Goal: Transaction & Acquisition: Register for event/course

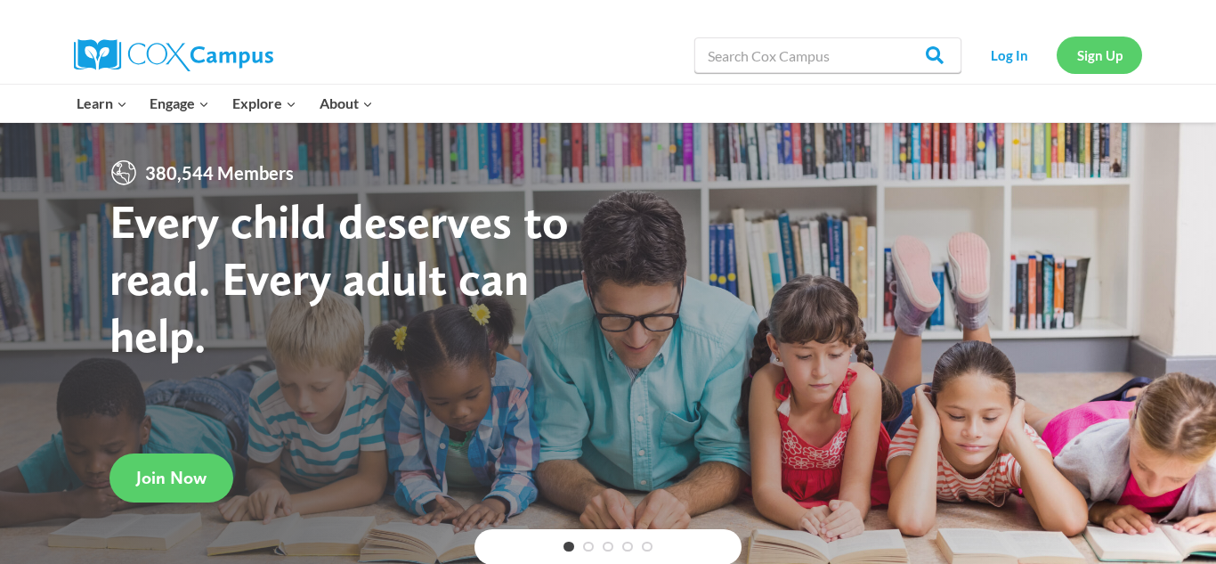
click at [1116, 65] on link "Sign Up" at bounding box center [1099, 55] width 85 height 37
click at [1093, 39] on link "Sign Up" at bounding box center [1099, 55] width 85 height 37
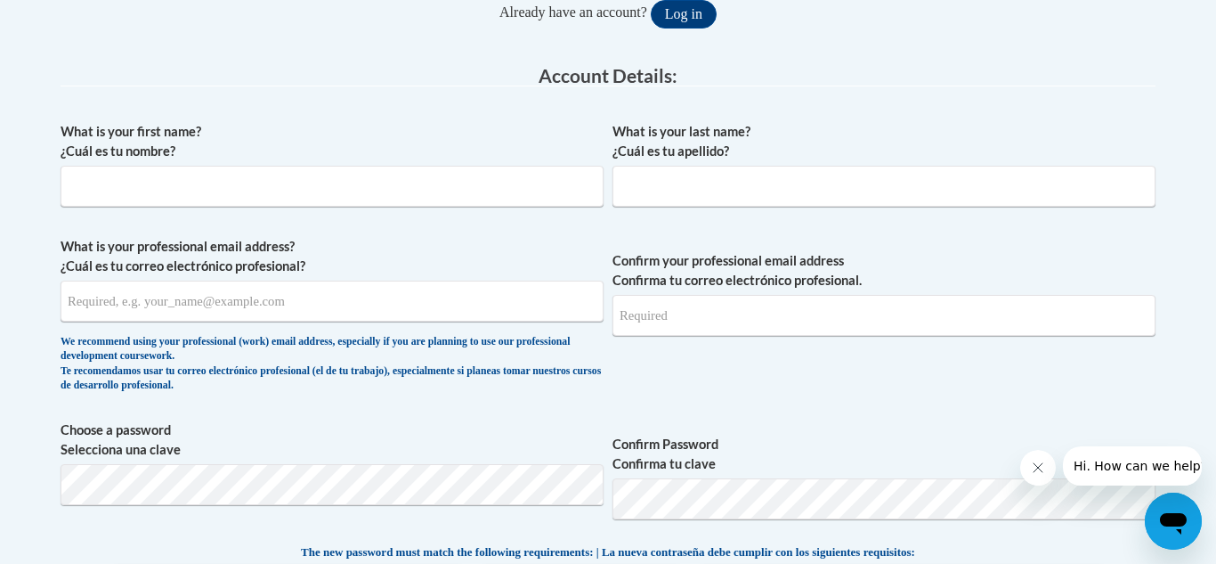
scroll to position [427, 0]
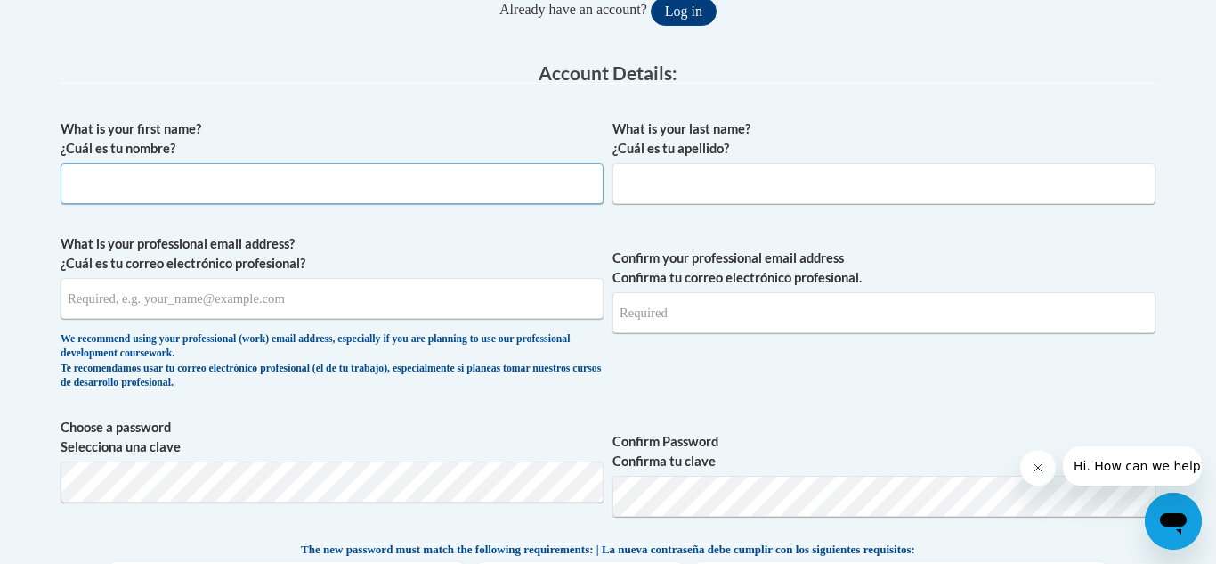
click at [157, 191] on input "What is your first name? ¿Cuál es tu nombre?" at bounding box center [332, 183] width 543 height 41
type input "Autumne"
click at [662, 192] on input "What is your last name? ¿Cuál es tu apellido?" at bounding box center [884, 183] width 543 height 41
type input "[PERSON_NAME]"
click at [894, 81] on legend "Account Details:" at bounding box center [608, 73] width 1095 height 20
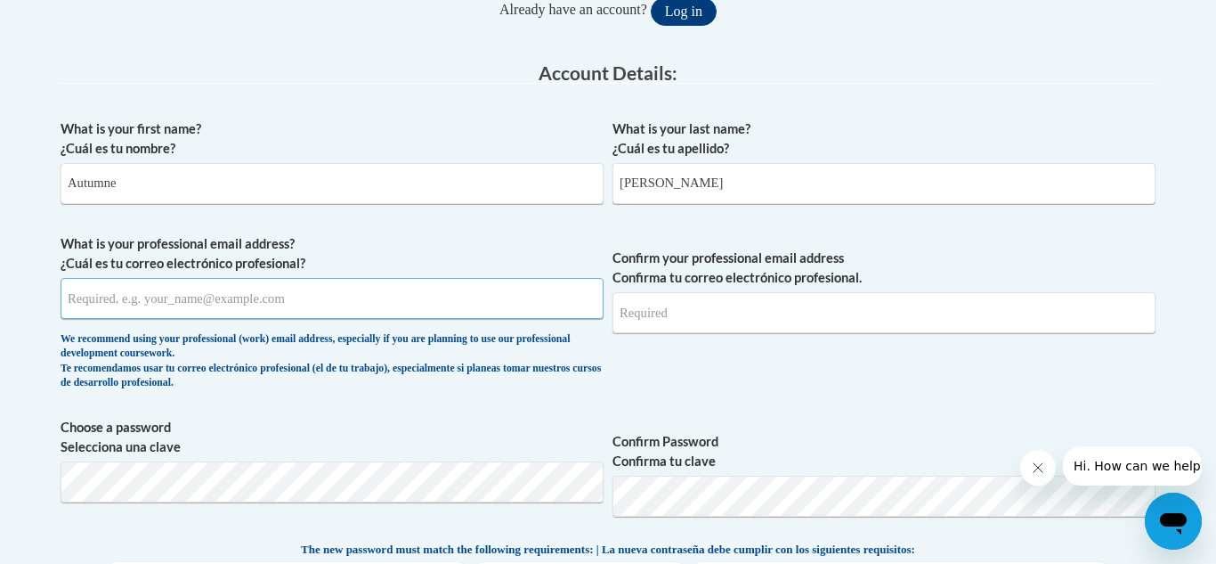
click at [330, 288] on input "What is your professional email address? ¿Cuál es tu correo electrónico profesi…" at bounding box center [332, 298] width 543 height 41
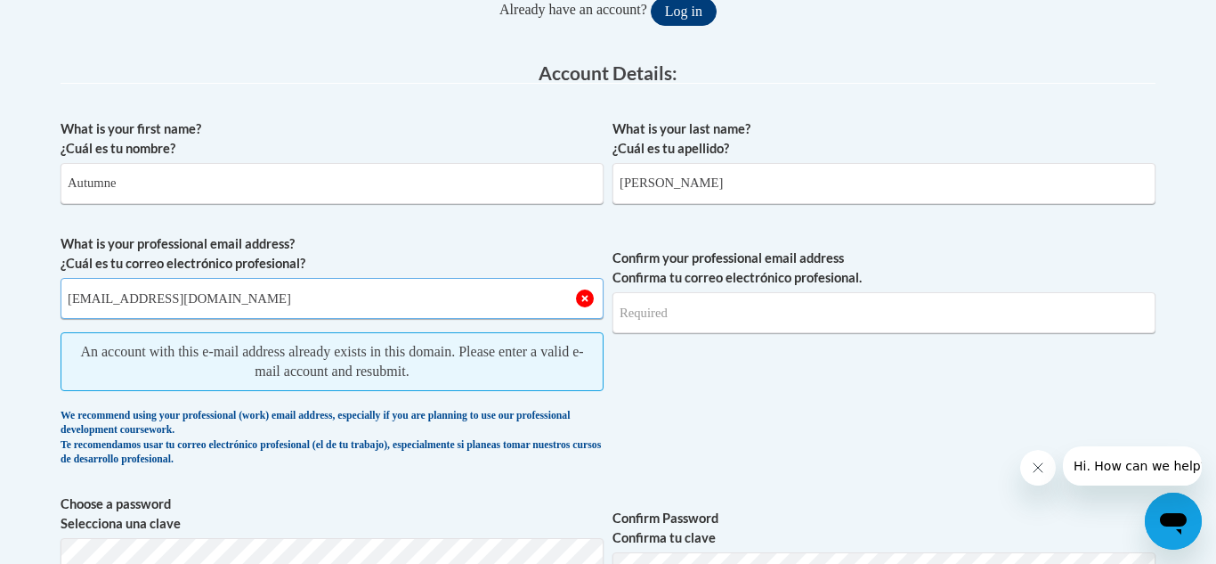
type input "[EMAIL_ADDRESS][DOMAIN_NAME]"
click at [695, 11] on button "Log in" at bounding box center [684, 11] width 66 height 28
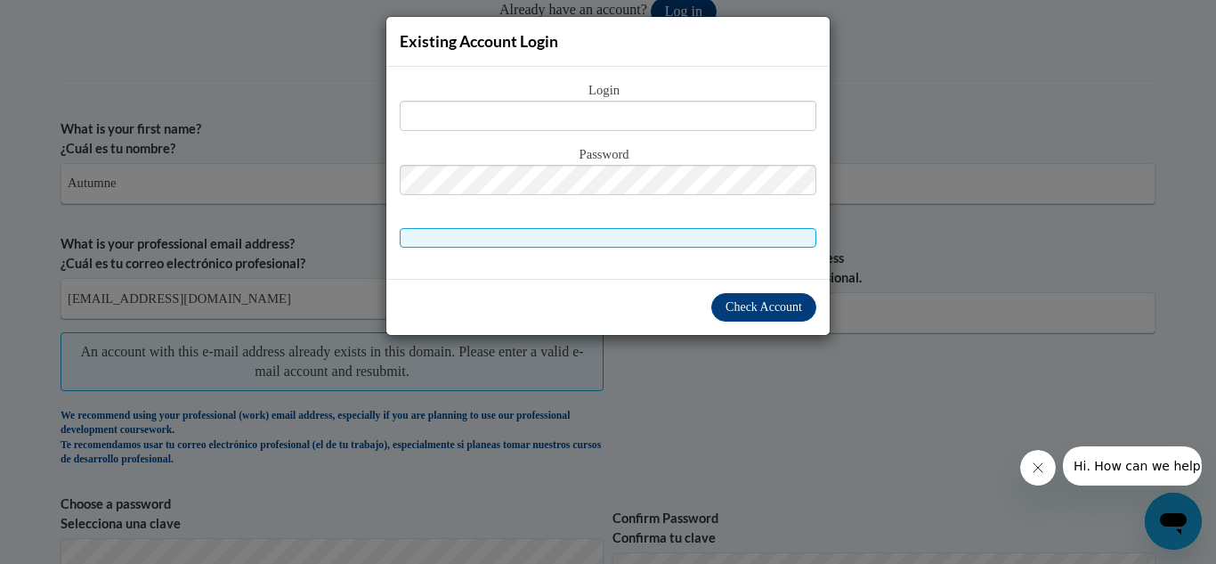
click at [335, 77] on div "Existing Account Login Login Password" at bounding box center [608, 282] width 1216 height 564
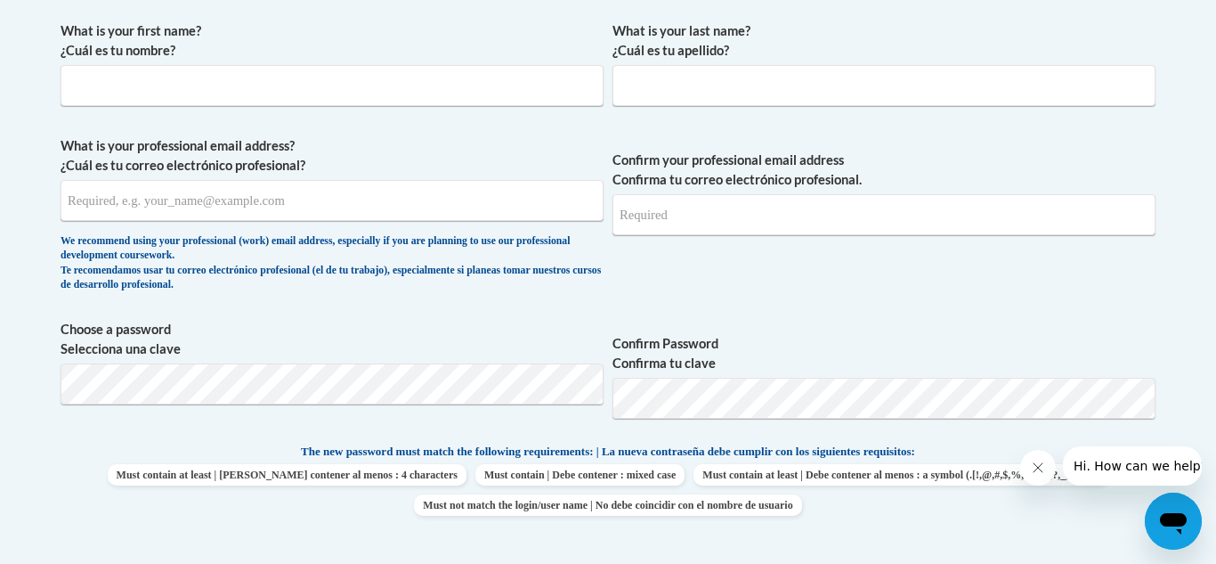
scroll to position [499, 0]
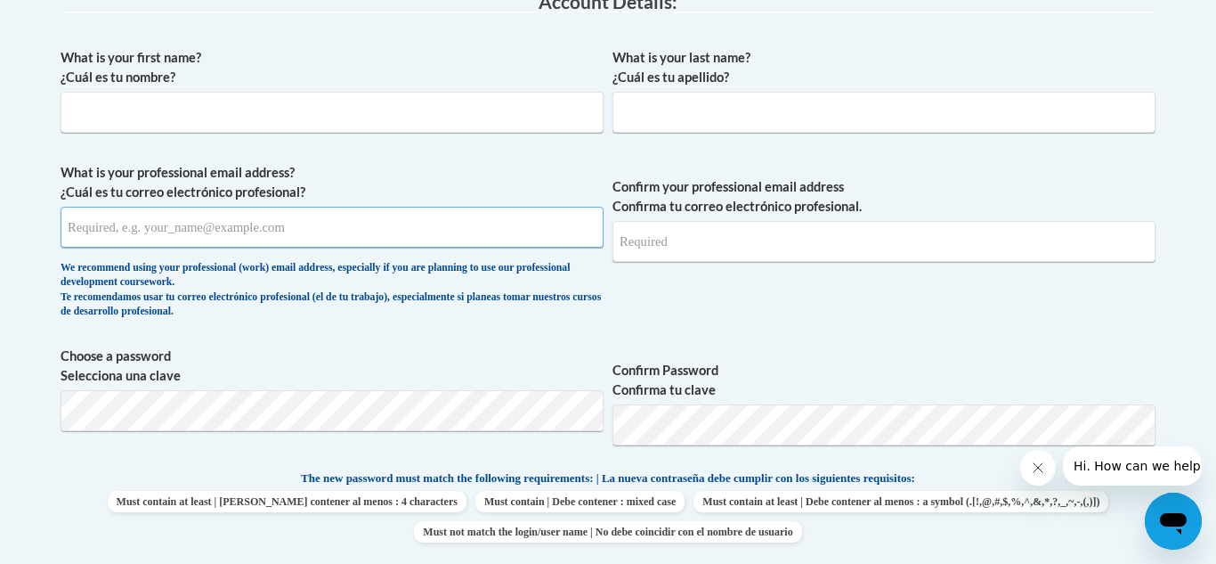
click at [532, 223] on input "What is your professional email address? ¿Cuál es tu correo electrónico profesi…" at bounding box center [332, 227] width 543 height 41
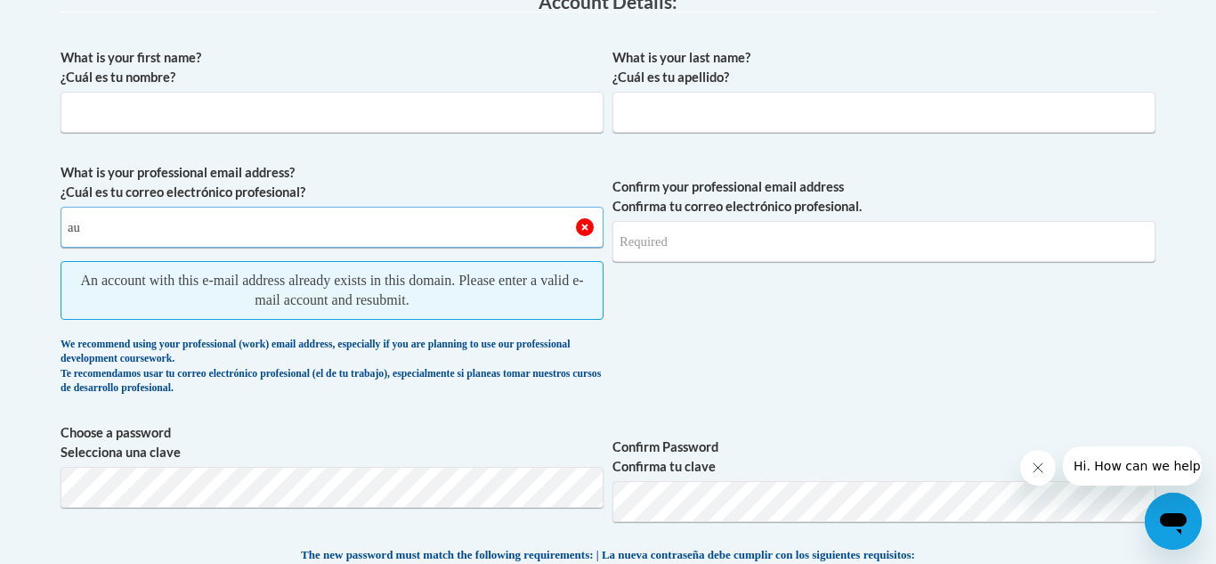
type input "a"
